Goal: Task Accomplishment & Management: Manage account settings

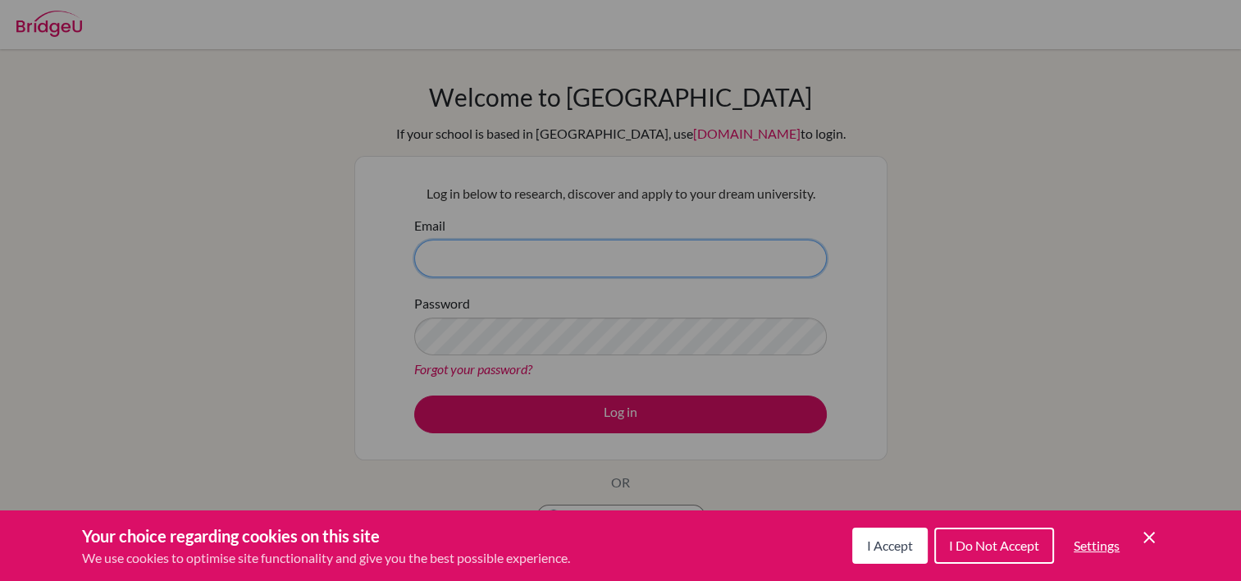
type input "[EMAIL_ADDRESS][DOMAIN_NAME]"
click at [1146, 535] on icon "Save and close" at bounding box center [1148, 536] width 11 height 11
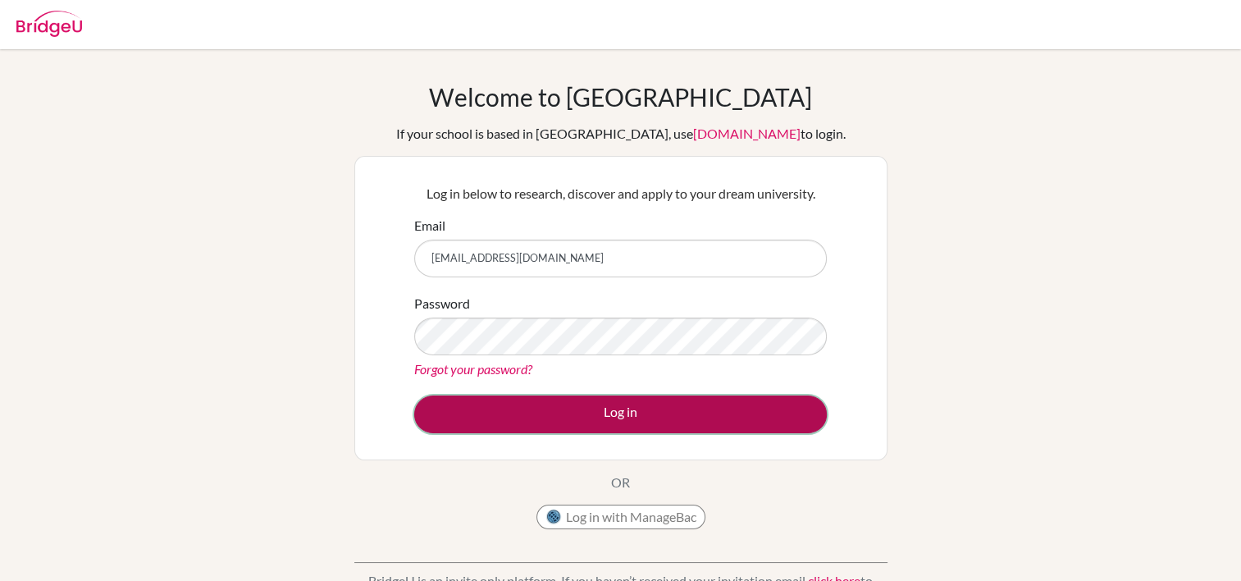
click at [672, 426] on button "Log in" at bounding box center [620, 414] width 412 height 38
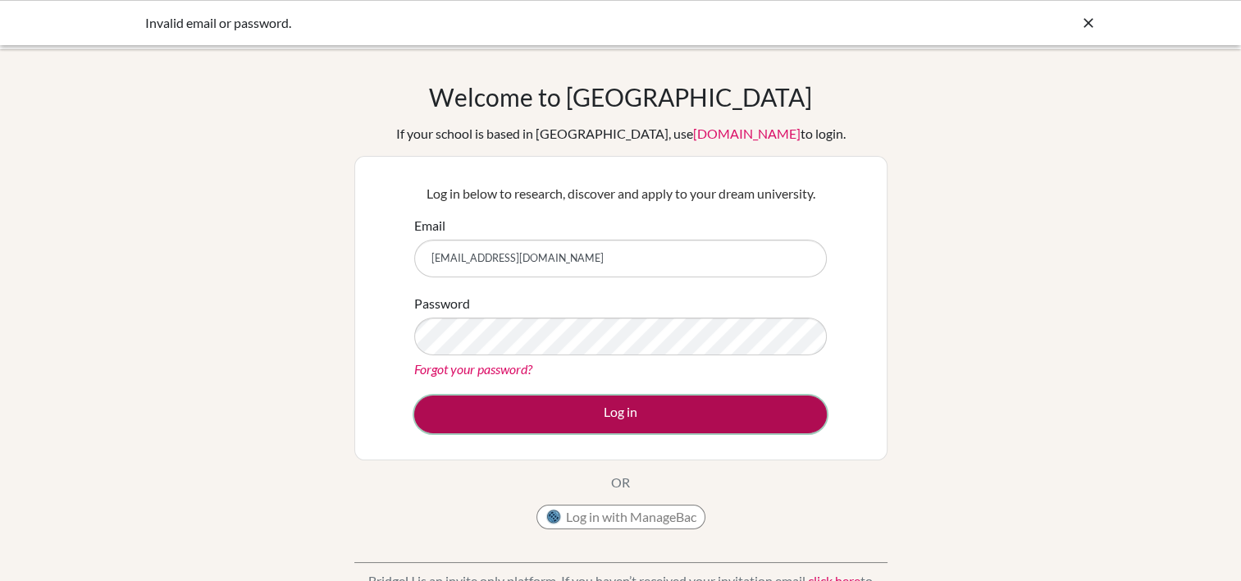
click at [541, 408] on button "Log in" at bounding box center [620, 414] width 412 height 38
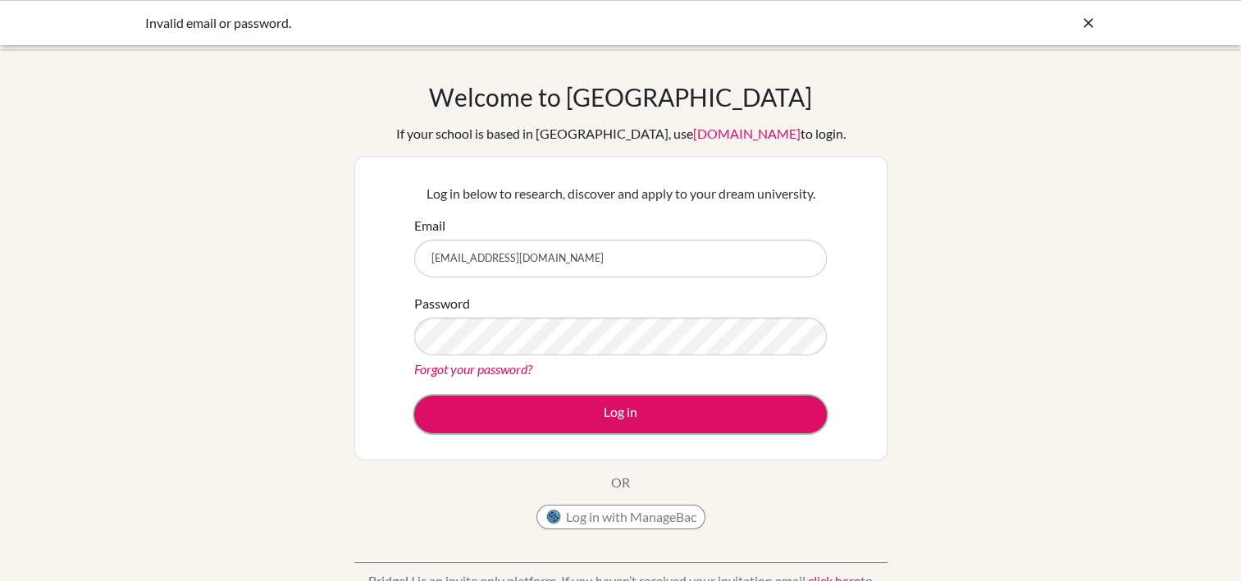
click at [541, 408] on button "Log in" at bounding box center [620, 414] width 412 height 38
click at [522, 257] on input "[EMAIL_ADDRESS][DOMAIN_NAME]" at bounding box center [620, 258] width 412 height 38
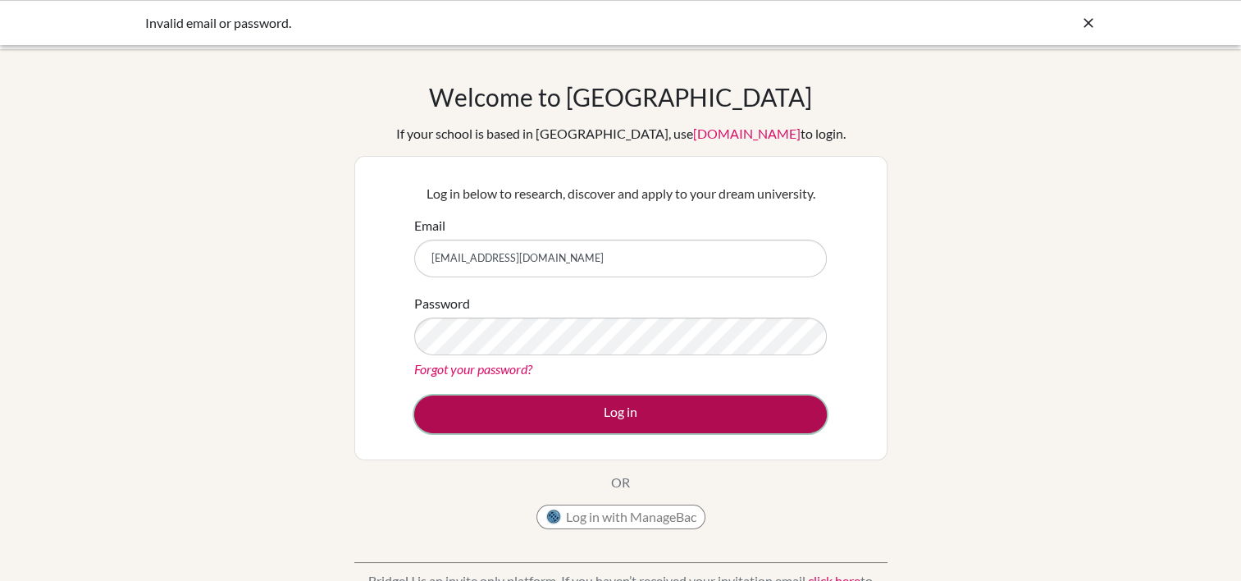
click at [530, 401] on button "Log in" at bounding box center [620, 414] width 412 height 38
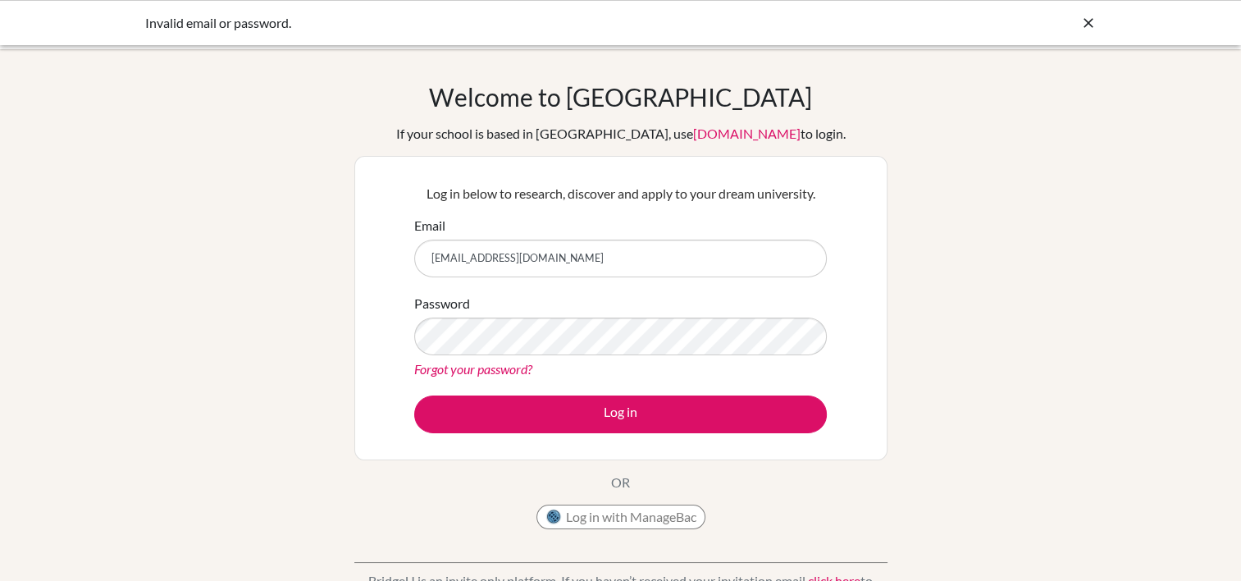
click at [1089, 18] on icon at bounding box center [1088, 23] width 16 height 16
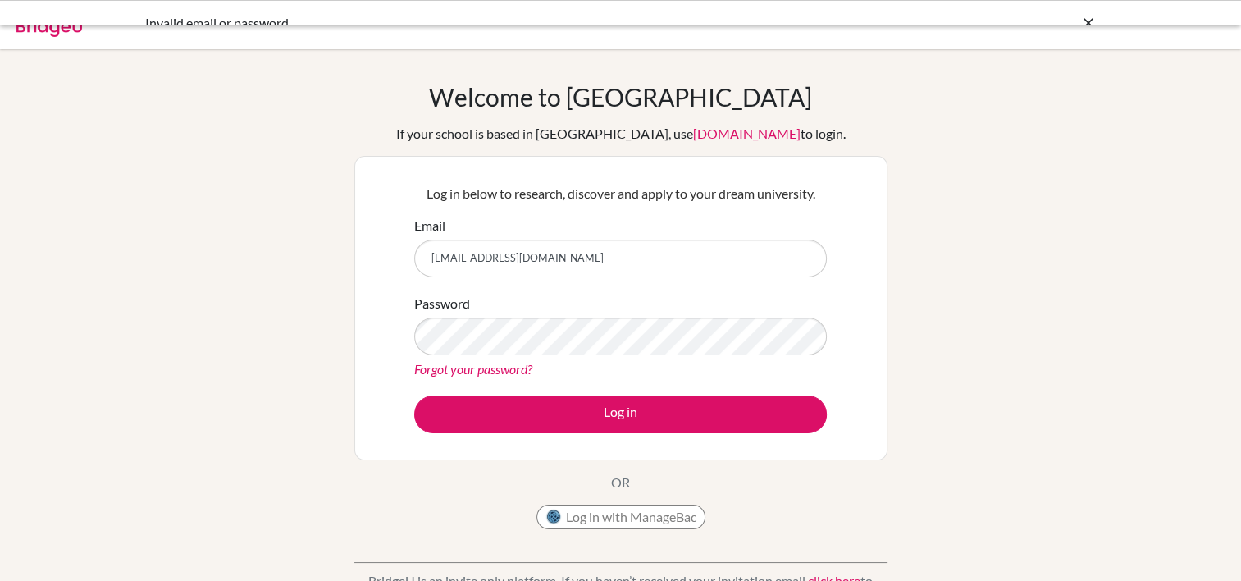
click at [1089, 18] on body "Invalid email or password. Your browser is not supported by BridgeU. Please use…" at bounding box center [620, 290] width 1241 height 581
click at [470, 371] on link "Forgot your password?" at bounding box center [473, 369] width 118 height 16
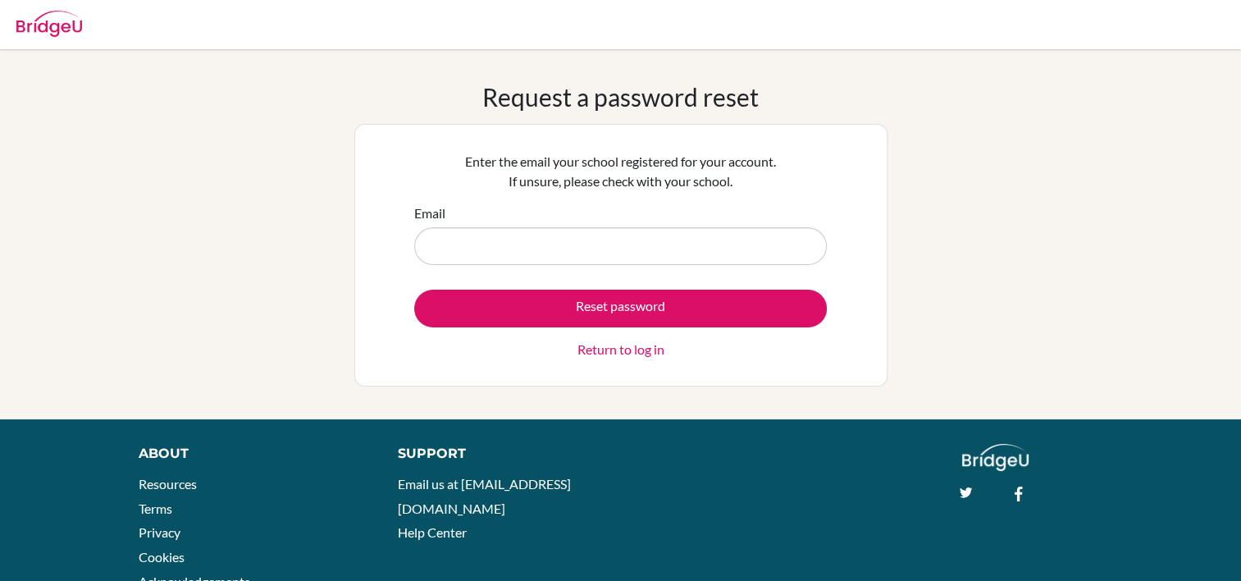
click at [548, 248] on input "Email" at bounding box center [620, 246] width 412 height 38
type input "findlayk21@phg.co.zw"
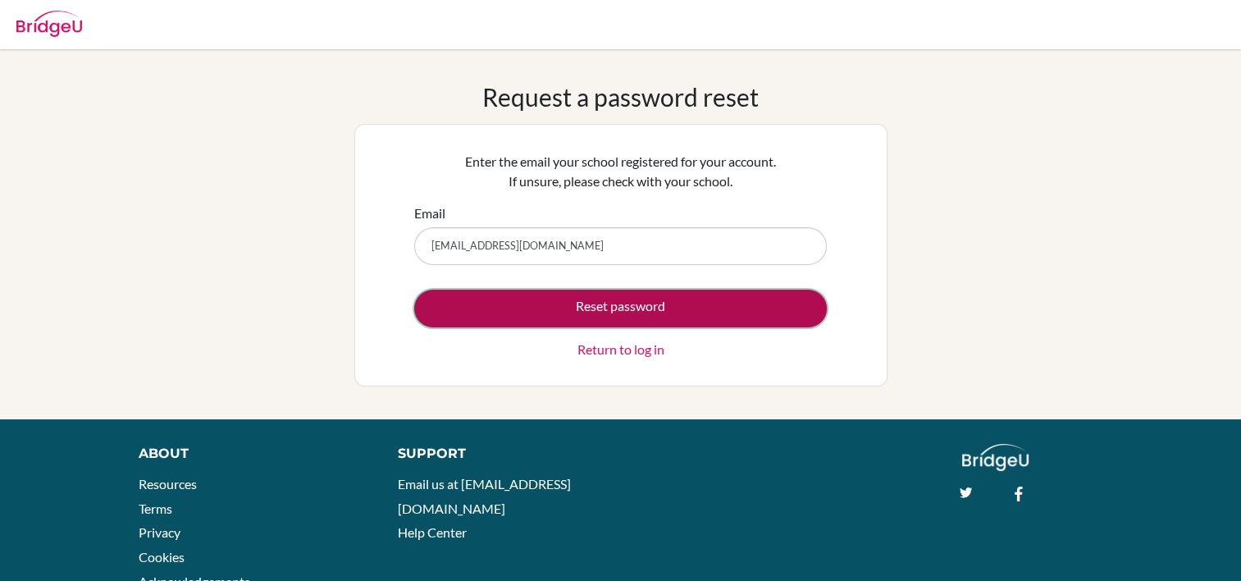
click at [556, 300] on button "Reset password" at bounding box center [620, 308] width 412 height 38
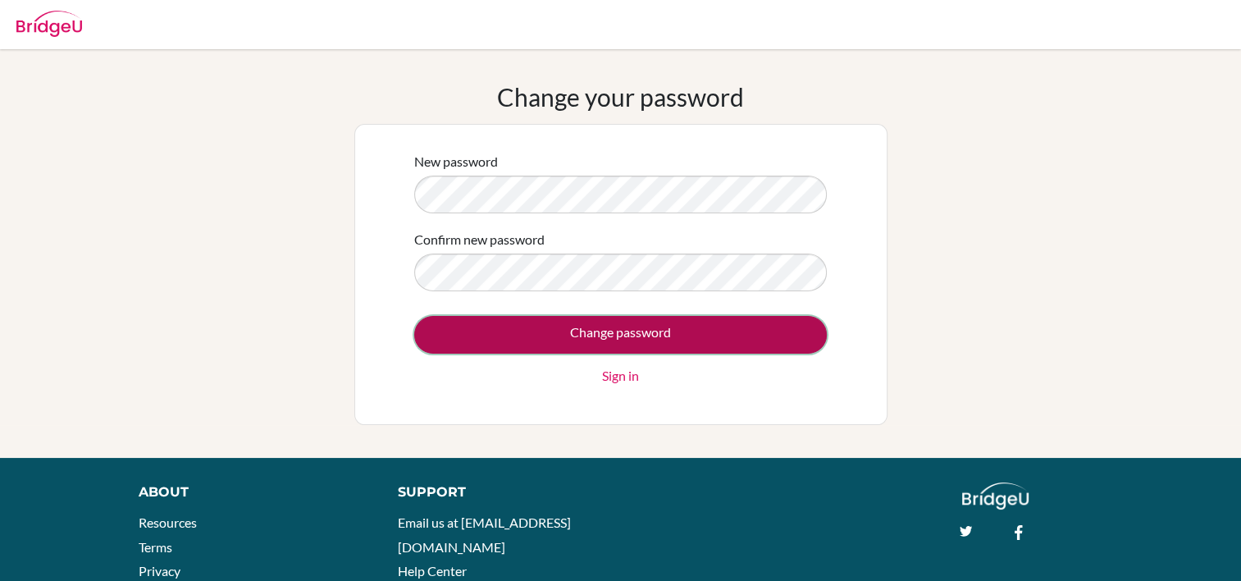
click at [541, 339] on input "Change password" at bounding box center [620, 335] width 412 height 38
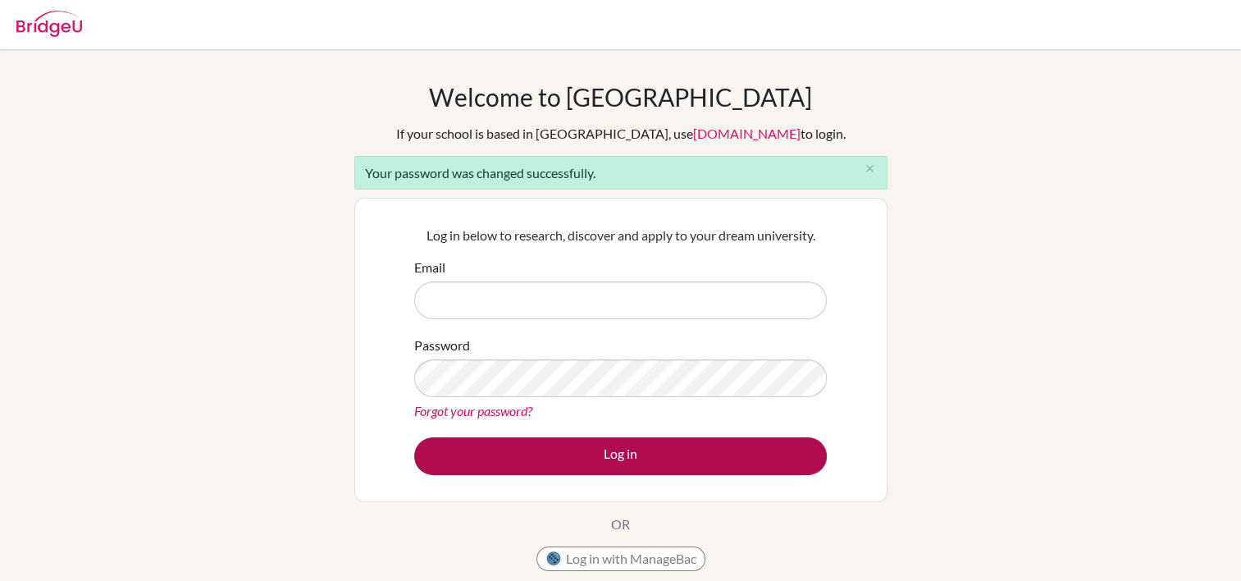
type input "findlayk21@phg.co.zw"
click at [522, 444] on button "Log in" at bounding box center [620, 456] width 412 height 38
